Goal: Task Accomplishment & Management: Use online tool/utility

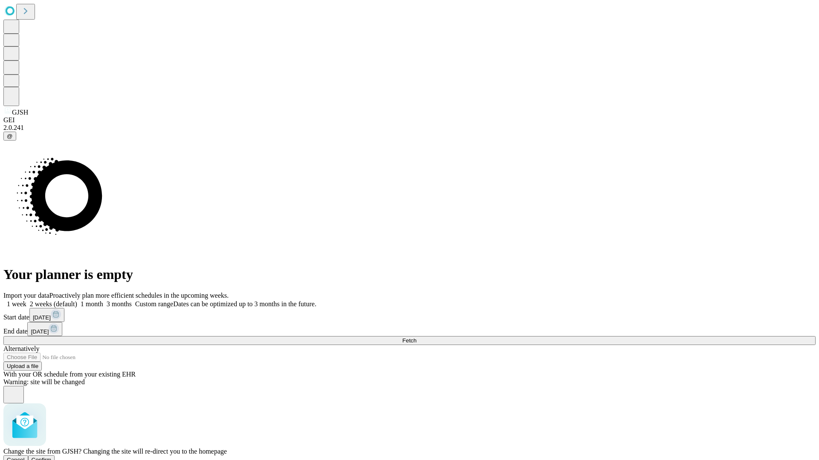
click at [52, 457] on span "Confirm" at bounding box center [42, 460] width 20 height 6
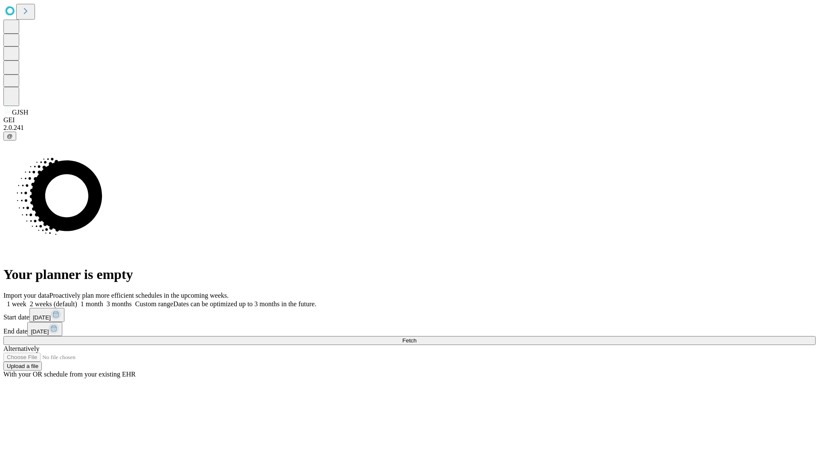
click at [77, 301] on label "2 weeks (default)" at bounding box center [51, 304] width 51 height 7
click at [416, 338] on span "Fetch" at bounding box center [409, 341] width 14 height 6
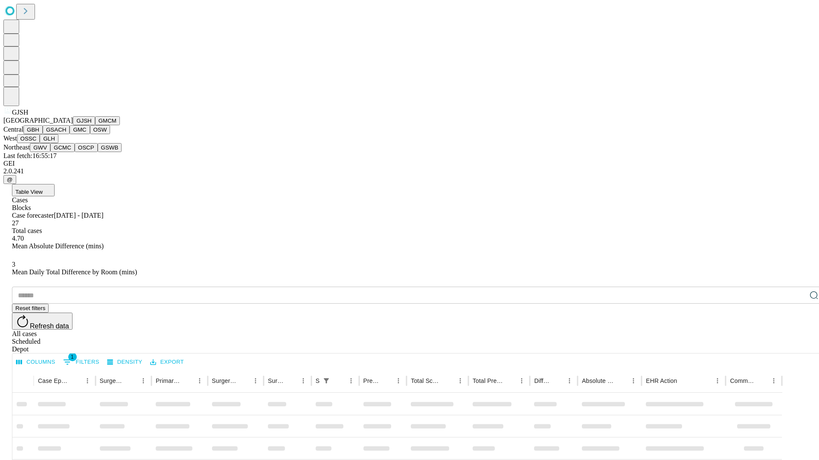
click at [95, 125] on button "GMCM" at bounding box center [107, 120] width 25 height 9
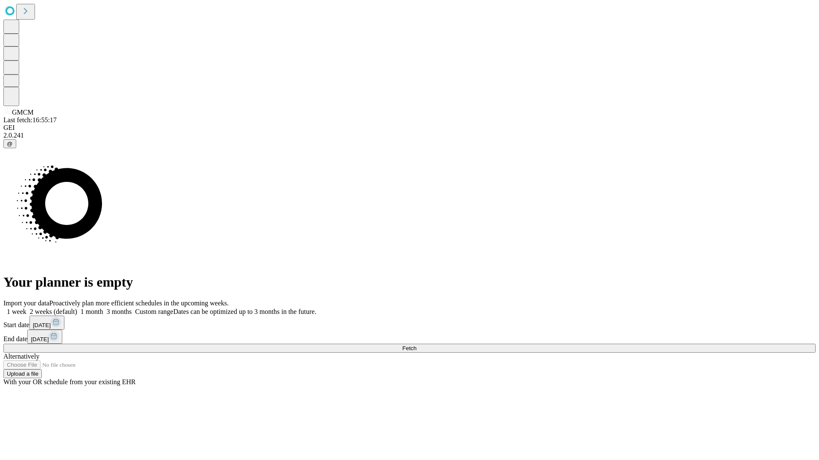
click at [77, 308] on label "2 weeks (default)" at bounding box center [51, 311] width 51 height 7
click at [416, 345] on span "Fetch" at bounding box center [409, 348] width 14 height 6
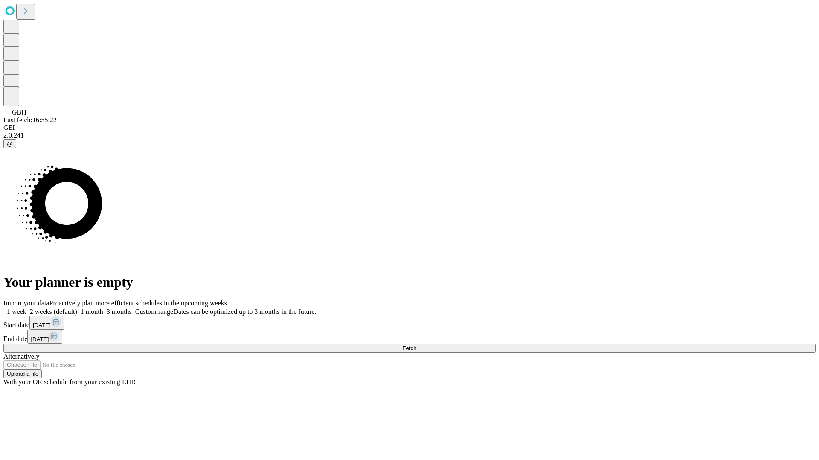
click at [77, 308] on label "2 weeks (default)" at bounding box center [51, 311] width 51 height 7
click at [416, 345] on span "Fetch" at bounding box center [409, 348] width 14 height 6
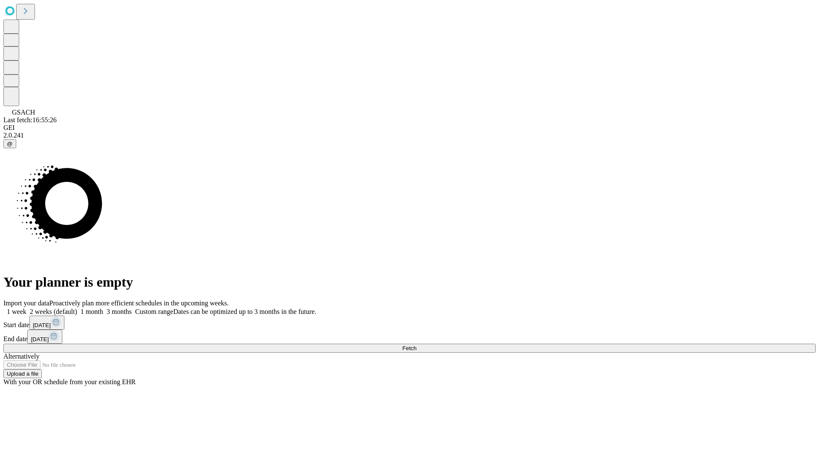
click at [416, 345] on span "Fetch" at bounding box center [409, 348] width 14 height 6
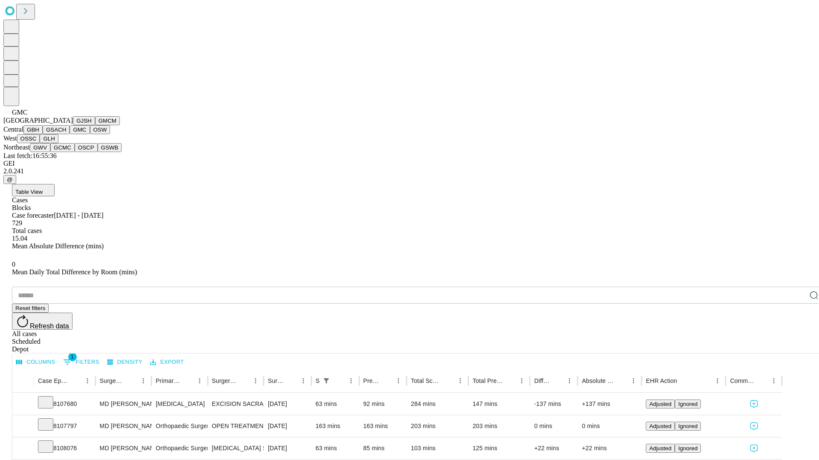
click at [90, 134] on button "OSW" at bounding box center [100, 129] width 20 height 9
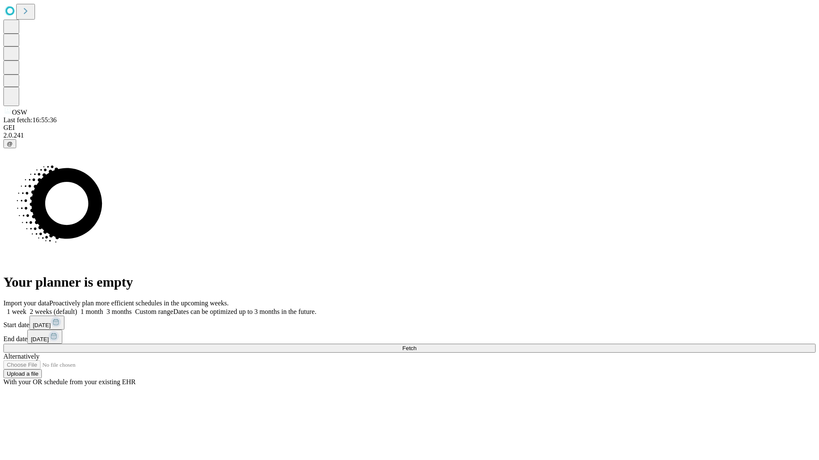
click at [77, 308] on label "2 weeks (default)" at bounding box center [51, 311] width 51 height 7
click at [416, 345] on span "Fetch" at bounding box center [409, 348] width 14 height 6
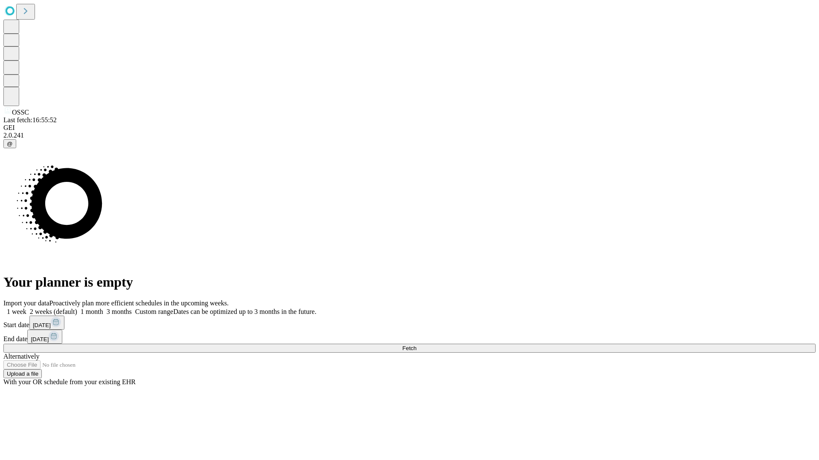
click at [77, 308] on label "2 weeks (default)" at bounding box center [51, 311] width 51 height 7
click at [416, 345] on span "Fetch" at bounding box center [409, 348] width 14 height 6
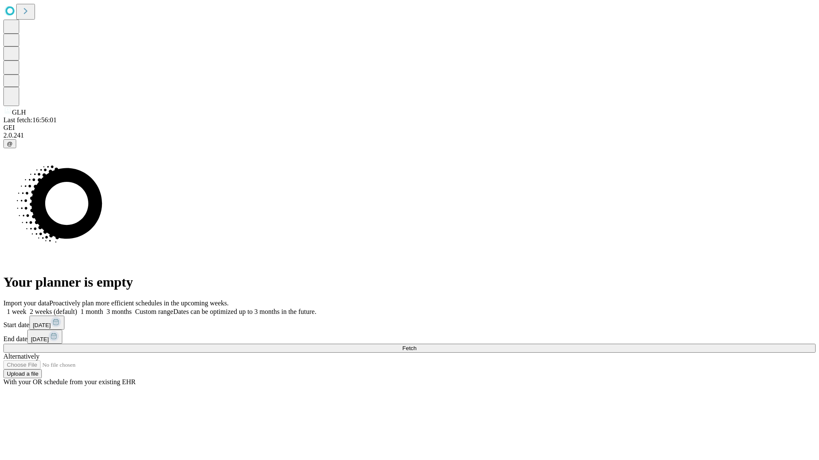
click at [77, 308] on label "2 weeks (default)" at bounding box center [51, 311] width 51 height 7
click at [416, 345] on span "Fetch" at bounding box center [409, 348] width 14 height 6
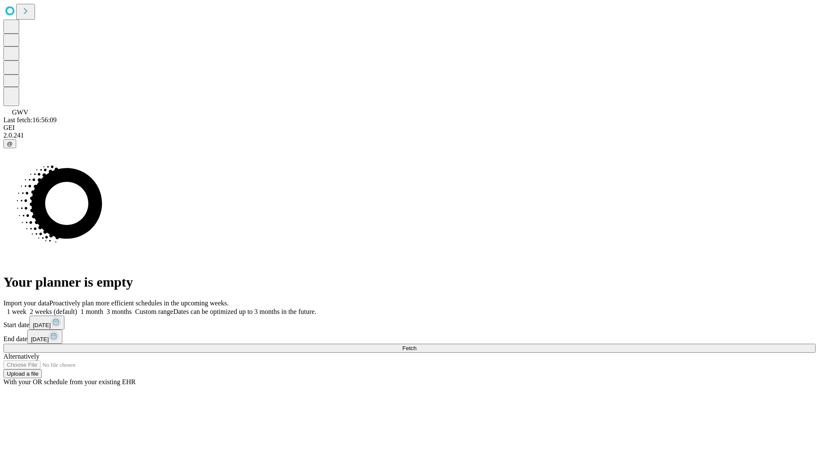
click at [77, 308] on label "2 weeks (default)" at bounding box center [51, 311] width 51 height 7
click at [416, 345] on span "Fetch" at bounding box center [409, 348] width 14 height 6
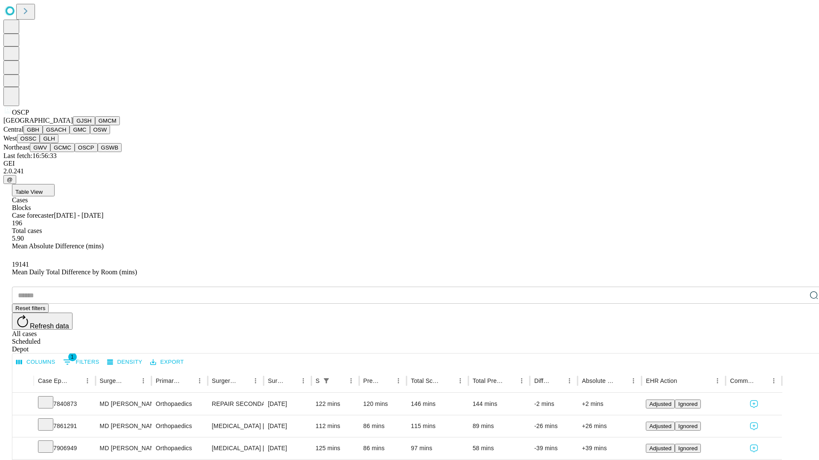
click at [98, 152] on button "GSWB" at bounding box center [110, 147] width 24 height 9
